Goal: Information Seeking & Learning: Learn about a topic

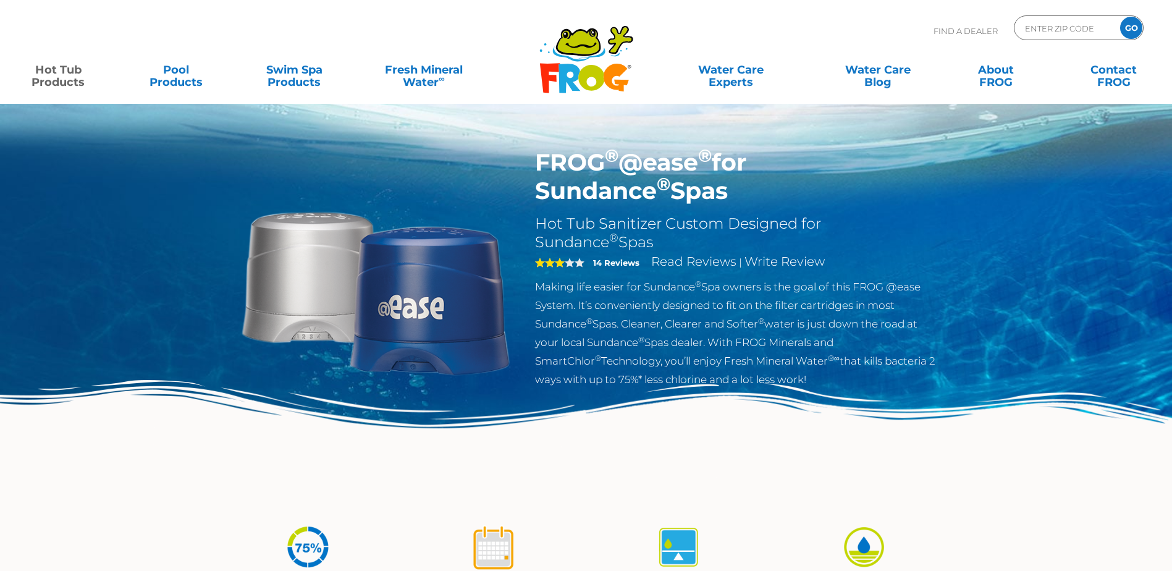
click at [720, 180] on h1 "FROG ® @ease ® for Sundance ® Spas" at bounding box center [736, 176] width 403 height 57
drag, startPoint x: 644, startPoint y: 285, endPoint x: 723, endPoint y: 285, distance: 79.1
click at [723, 285] on p "Making life easier for Sundance ® Spa owners is the goal of this FROG @ease Sys…" at bounding box center [736, 332] width 403 height 111
drag, startPoint x: 723, startPoint y: 285, endPoint x: 728, endPoint y: 291, distance: 7.9
click at [728, 291] on p "Making life easier for Sundance ® Spa owners is the goal of this FROG @ease Sys…" at bounding box center [736, 332] width 403 height 111
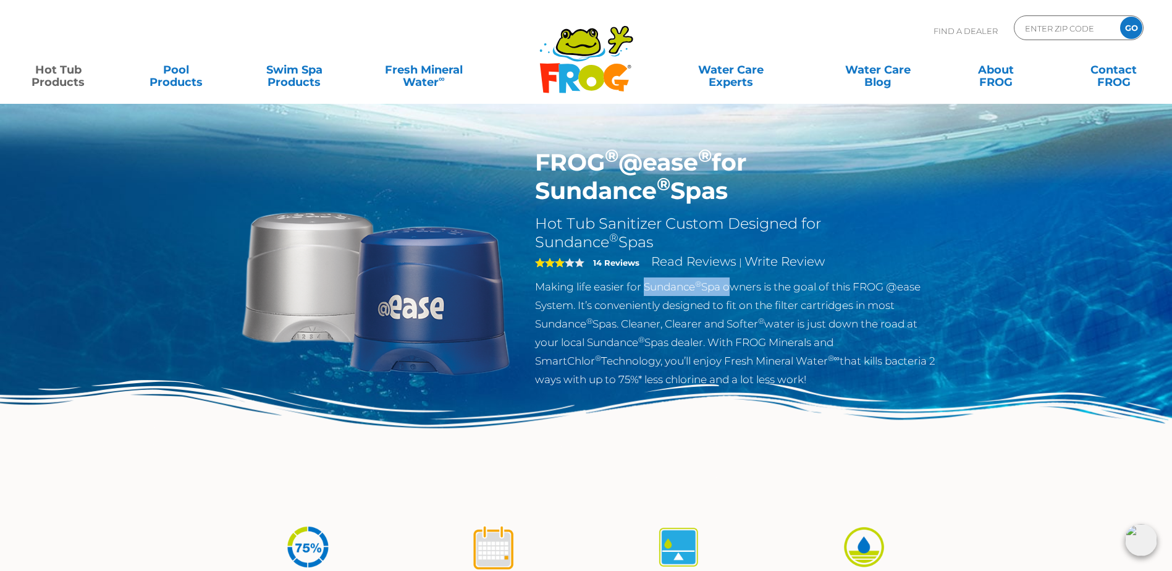
copy p "Sundance ® Spa"
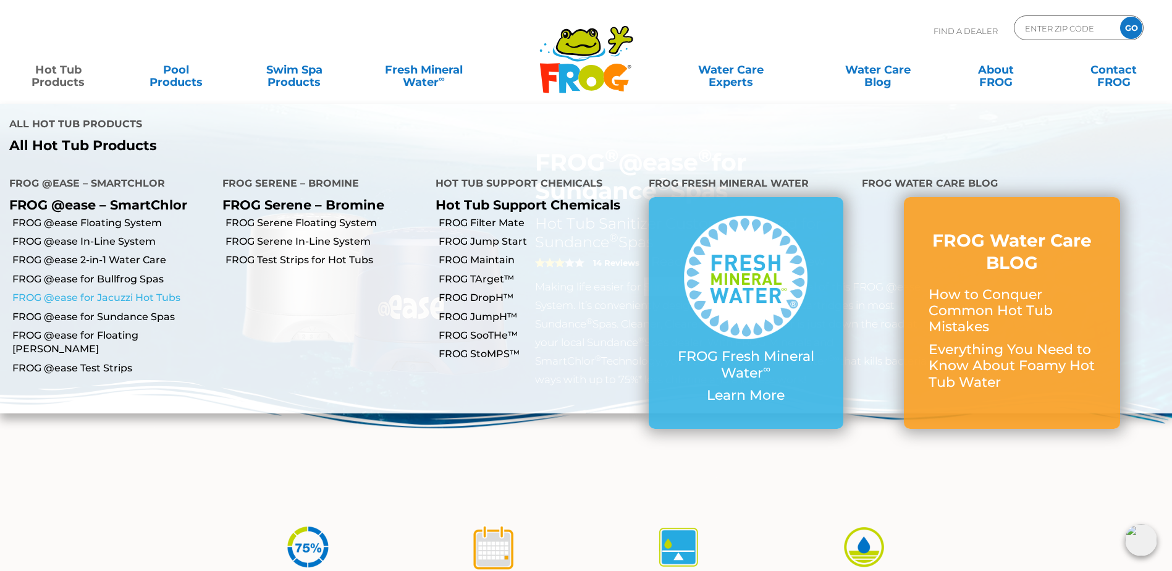
click at [125, 291] on link "FROG @ease for Jacuzzi Hot Tubs" at bounding box center [112, 298] width 201 height 14
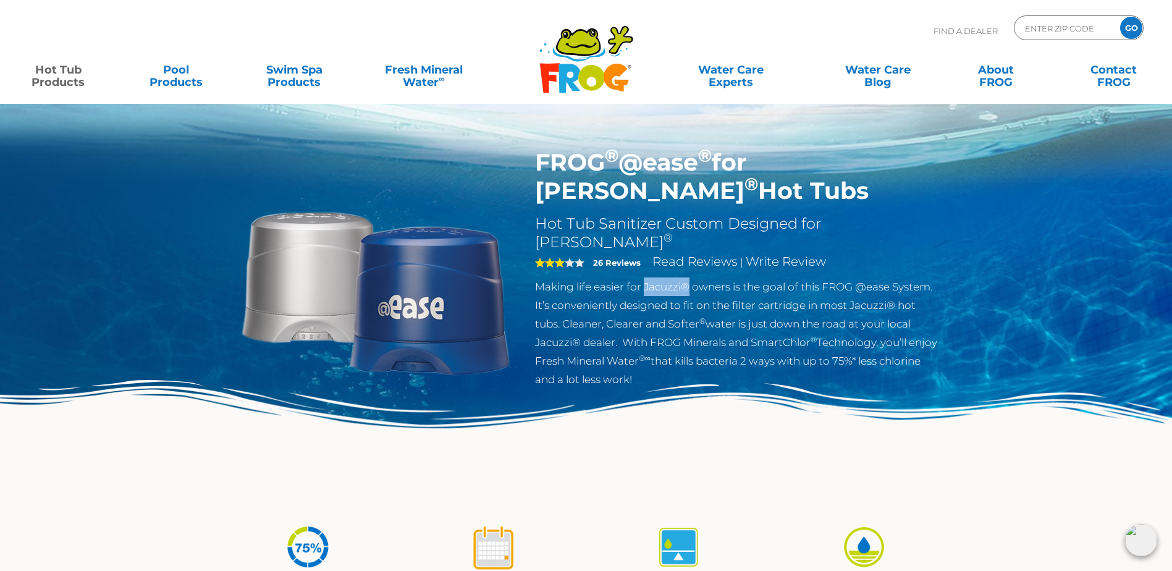
drag, startPoint x: 645, startPoint y: 265, endPoint x: 689, endPoint y: 266, distance: 43.9
click at [689, 277] on p "Making life easier for Jacuzzi® owners is the goal of this FROG @ease System. I…" at bounding box center [736, 332] width 403 height 111
copy p "Jacuzzi®"
